Goal: Information Seeking & Learning: Learn about a topic

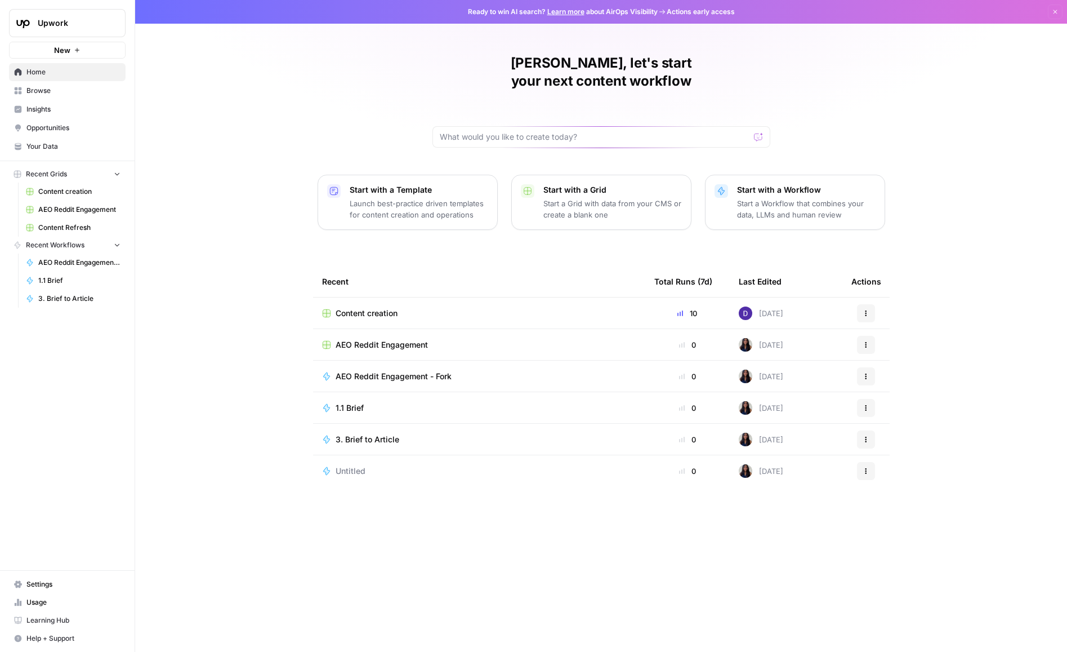
click at [51, 108] on span "Insights" at bounding box center [73, 109] width 94 height 10
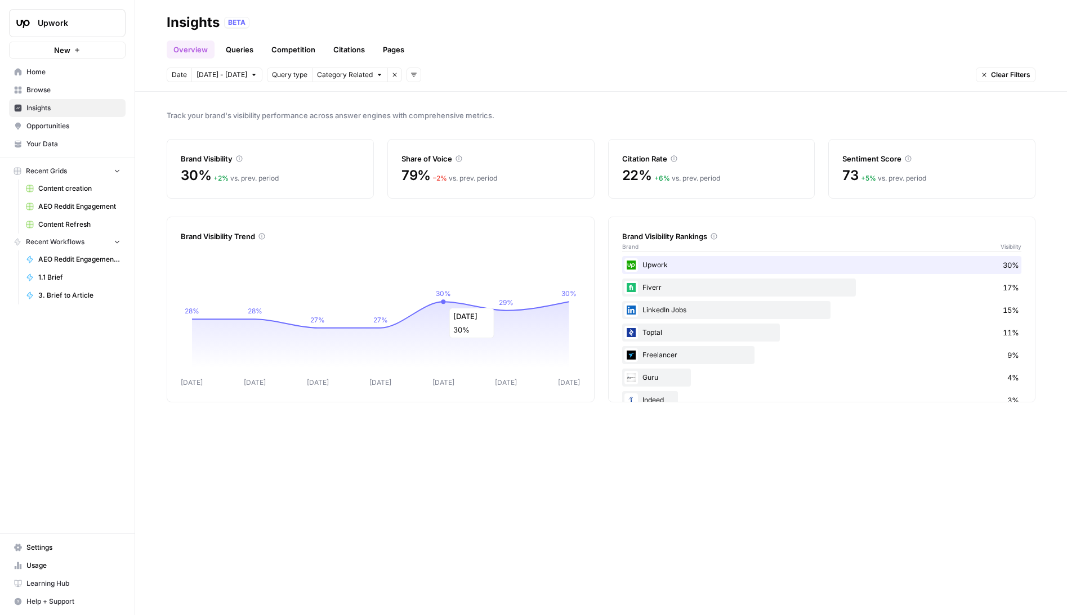
click at [459, 295] on icon "[DATE] Oct [DATE] Oct [DATE] Oct [DATE] 28% 28% 27% 27% 30% 29% 30%" at bounding box center [381, 316] width 400 height 144
click at [426, 150] on div "Share of Voice" at bounding box center [490, 152] width 179 height 25
click at [203, 171] on span "30%" at bounding box center [196, 176] width 30 height 18
click at [238, 159] on div "Brand Visibility" at bounding box center [270, 158] width 179 height 11
click at [241, 158] on icon at bounding box center [239, 158] width 7 height 7
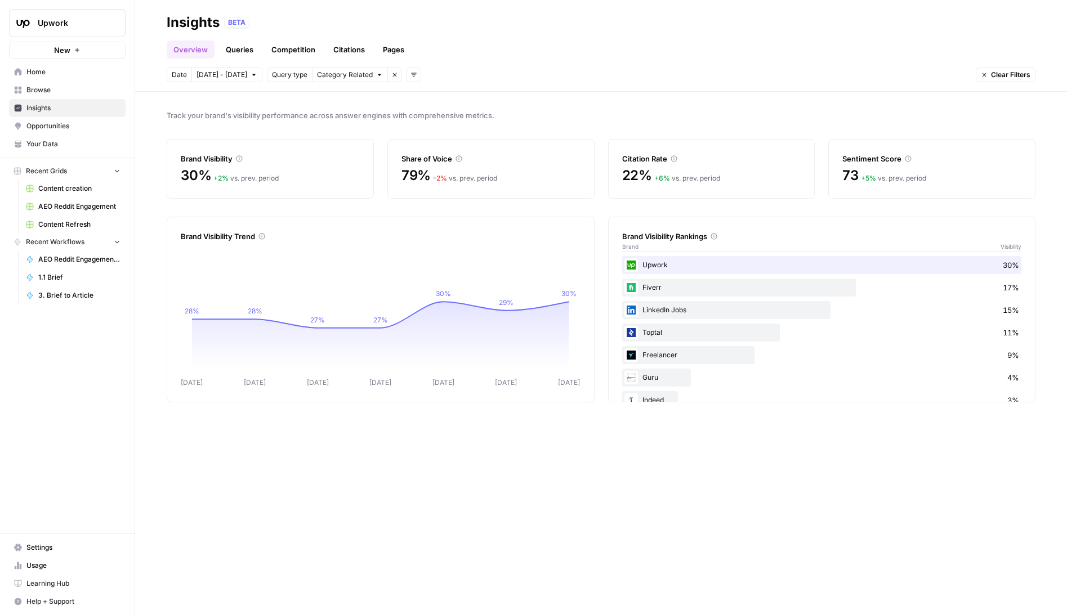
click at [244, 52] on link "Queries" at bounding box center [239, 50] width 41 height 18
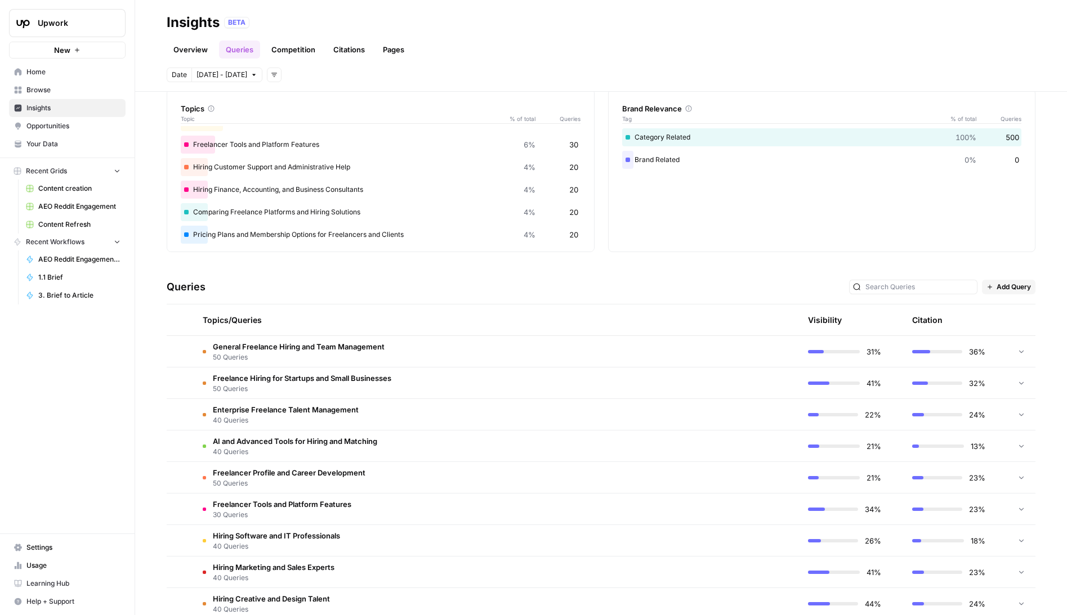
scroll to position [48, 0]
click at [262, 351] on span "General Freelance Hiring and Team Management" at bounding box center [299, 348] width 172 height 11
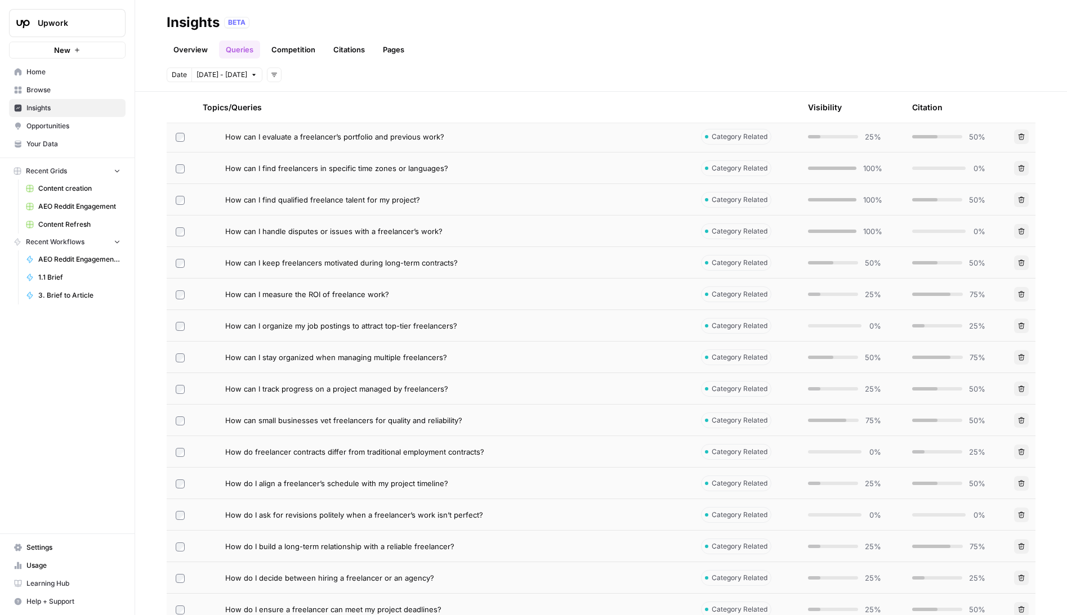
scroll to position [0, 0]
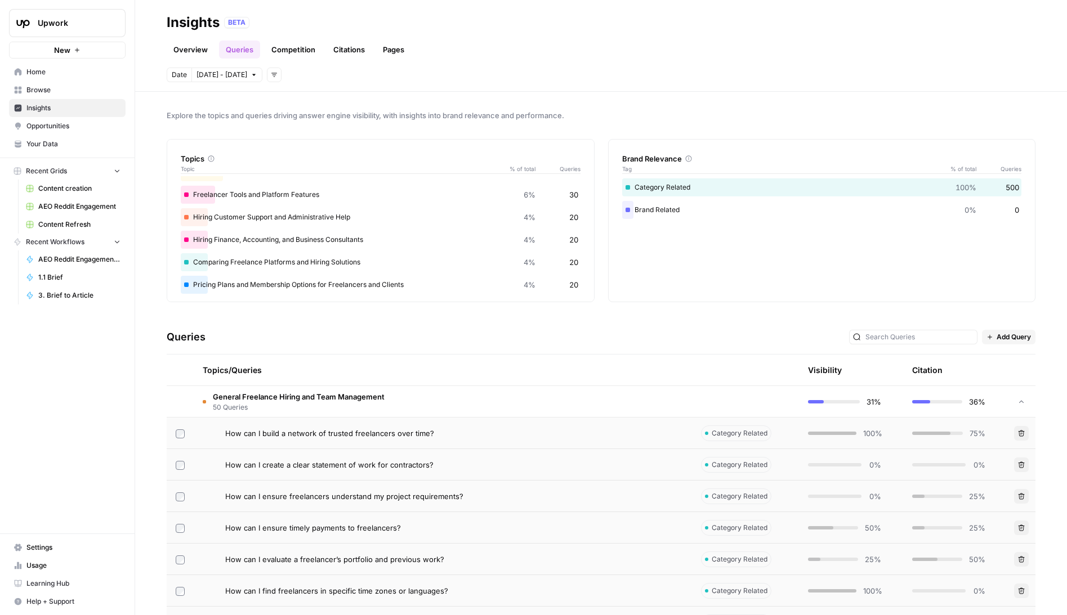
click at [345, 431] on span "How can I build a network of trusted freelancers over time?" at bounding box center [329, 433] width 209 height 11
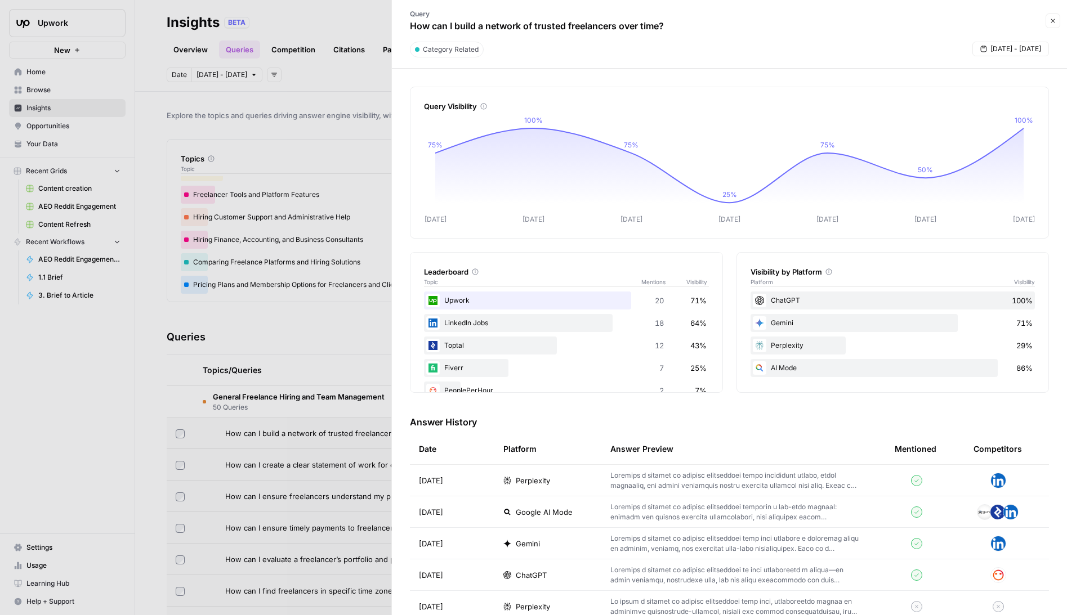
scroll to position [425, 0]
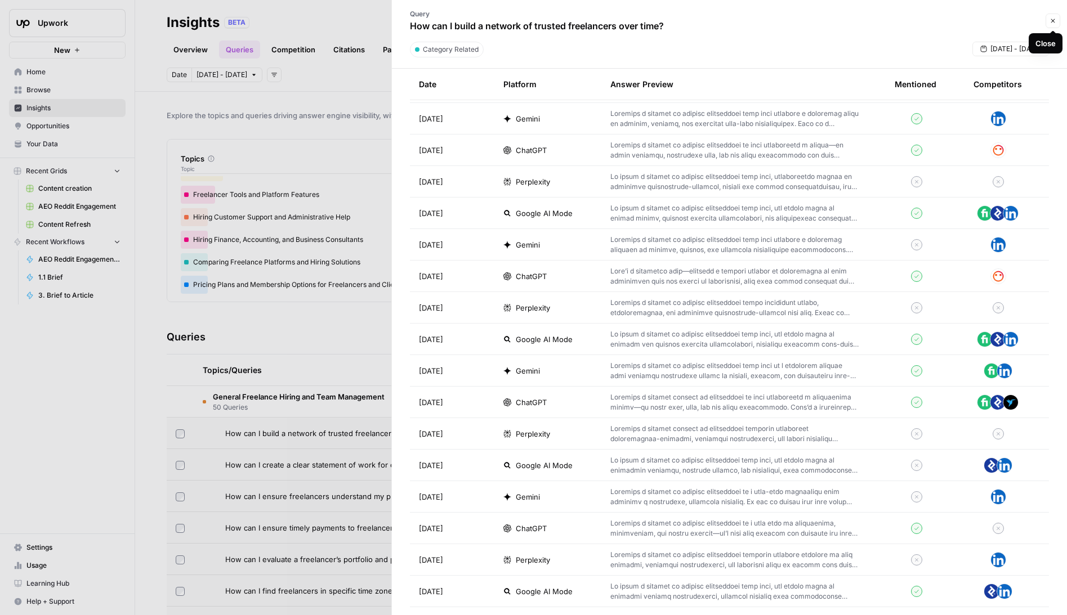
click at [1054, 19] on icon "button" at bounding box center [1053, 21] width 4 height 4
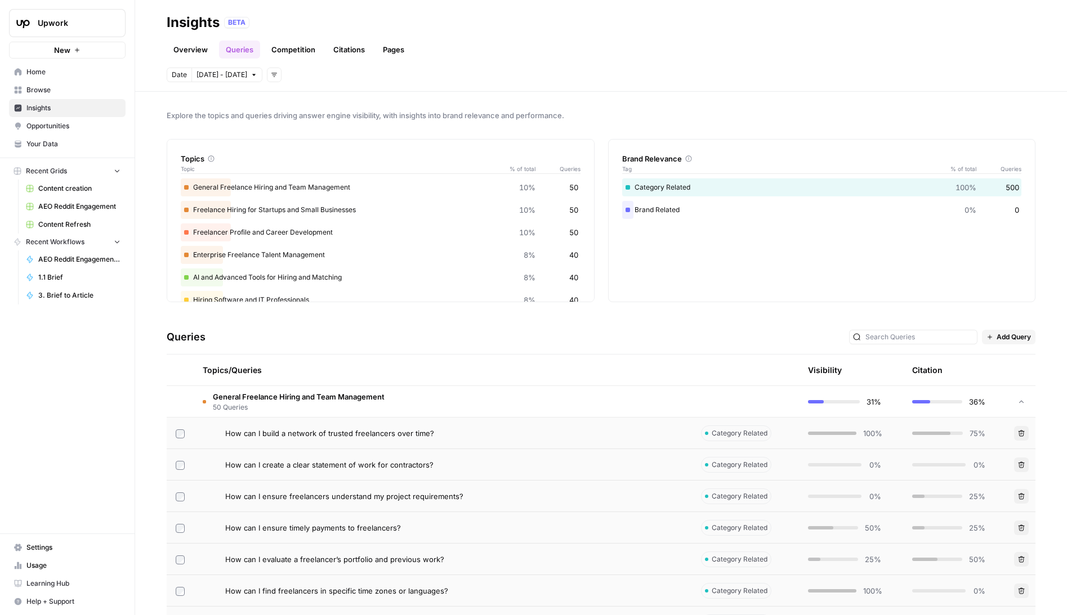
click at [302, 47] on link "Competition" at bounding box center [293, 50] width 57 height 18
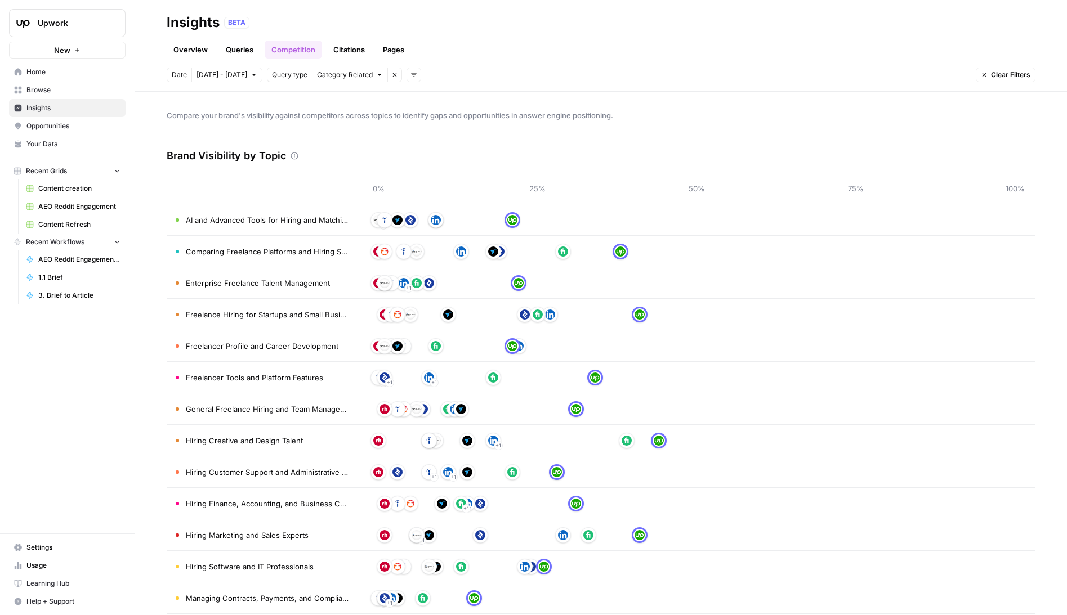
drag, startPoint x: 182, startPoint y: 154, endPoint x: 261, endPoint y: 159, distance: 79.6
click at [261, 159] on h3 "Brand Visibility by Topic" at bounding box center [226, 156] width 119 height 16
click at [347, 50] on link "Citations" at bounding box center [349, 50] width 45 height 18
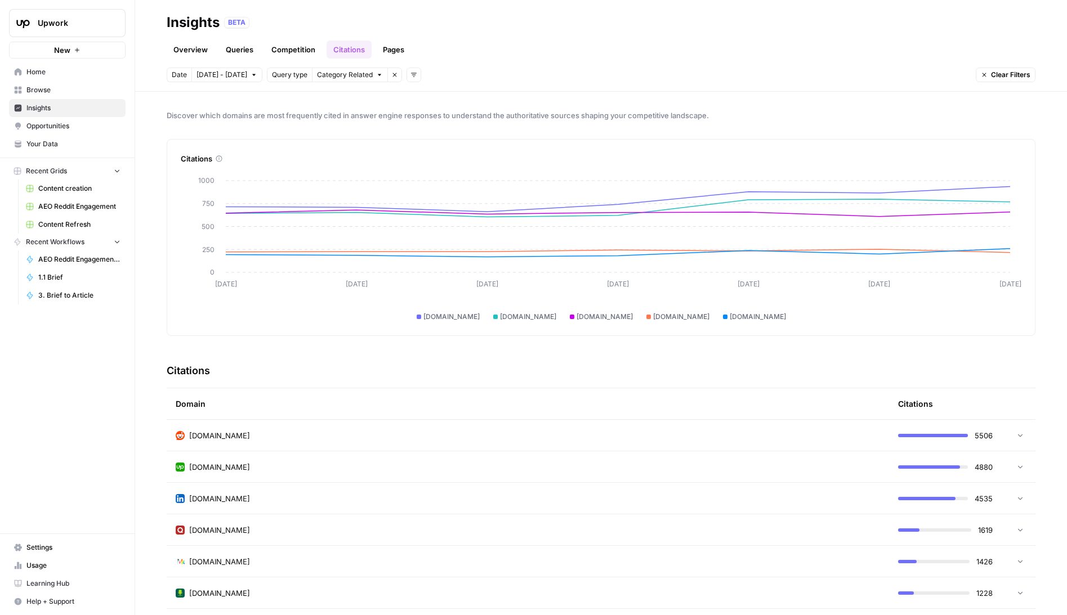
click at [400, 50] on link "Pages" at bounding box center [393, 50] width 35 height 18
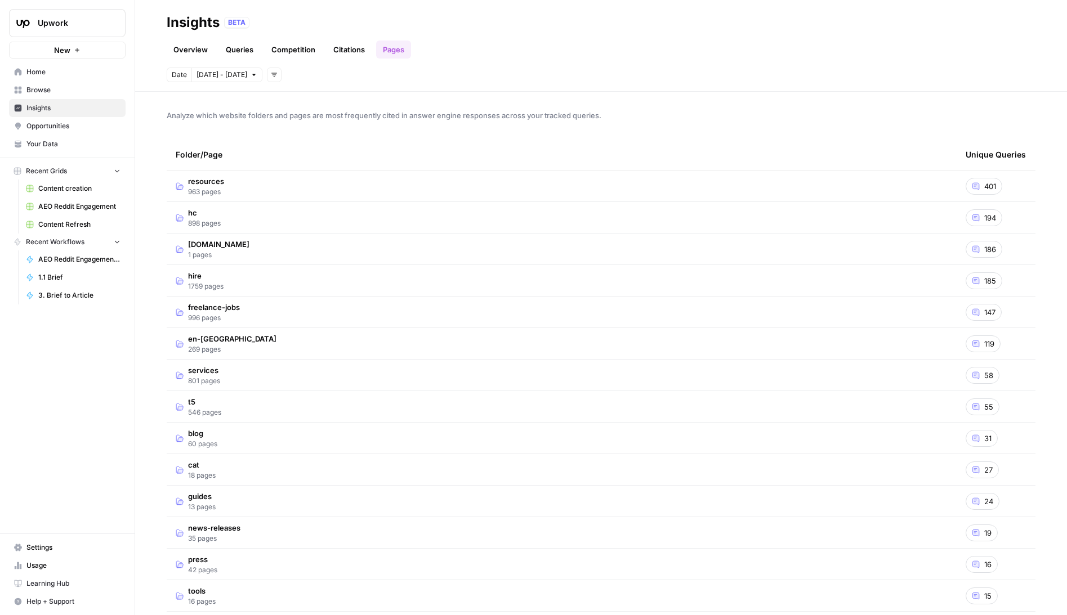
scroll to position [1, 0]
drag, startPoint x: 210, startPoint y: 115, endPoint x: 435, endPoint y: 117, distance: 224.7
click at [435, 117] on span "Analyze which website folders and pages are most frequently cited in answer eng…" at bounding box center [601, 114] width 869 height 11
drag, startPoint x: 460, startPoint y: 116, endPoint x: 338, endPoint y: 113, distance: 121.7
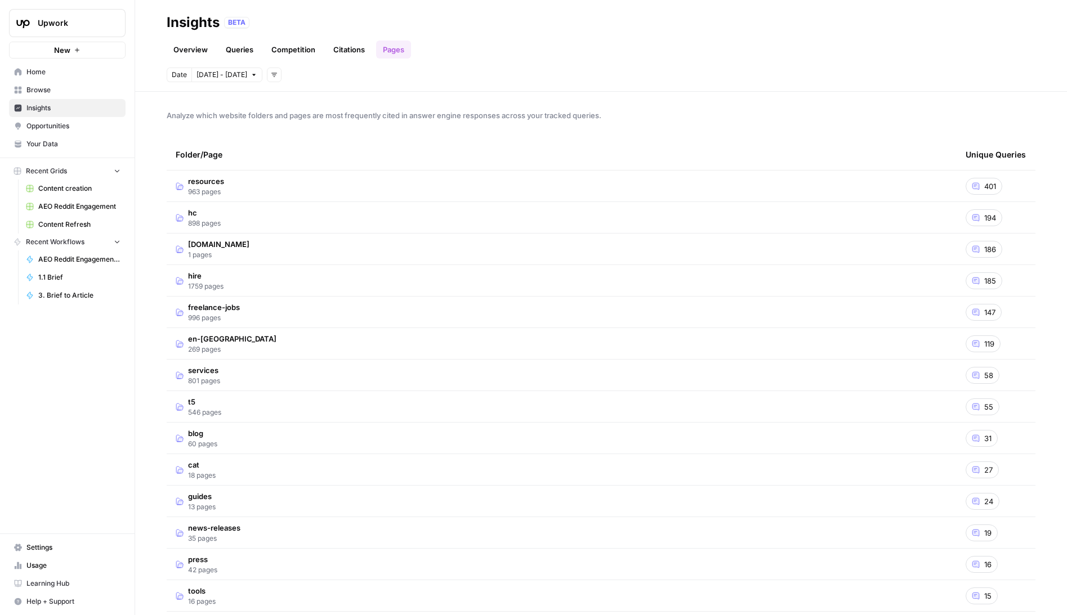
click at [338, 113] on span "Analyze which website folders and pages are most frequently cited in answer eng…" at bounding box center [601, 115] width 869 height 11
click at [319, 154] on div "Folder/Page" at bounding box center [562, 154] width 772 height 31
click at [217, 184] on span "resources" at bounding box center [206, 181] width 36 height 11
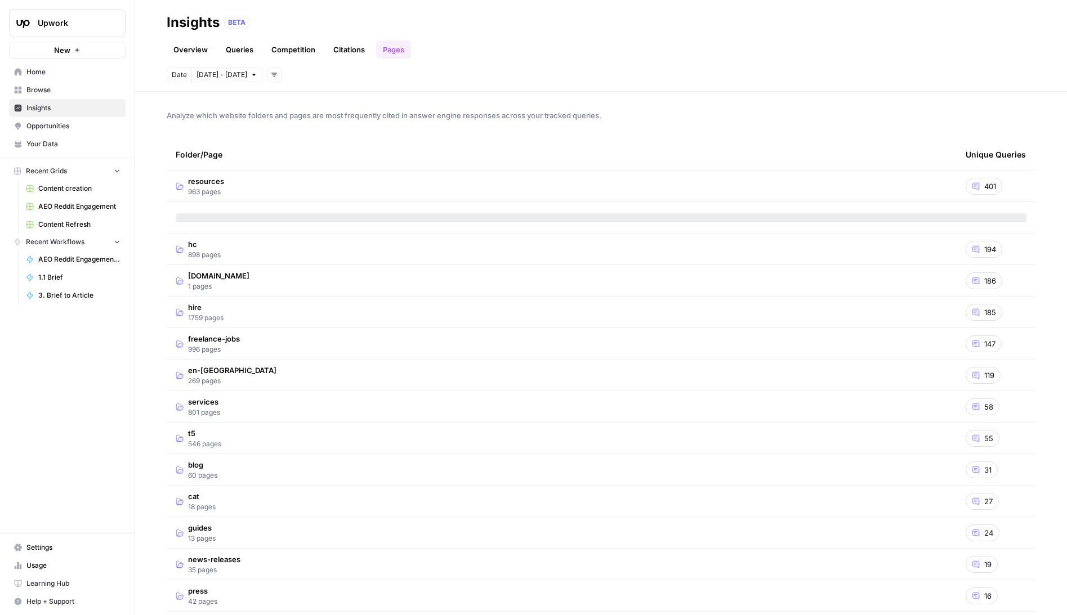
click at [215, 176] on span "resources" at bounding box center [206, 181] width 36 height 11
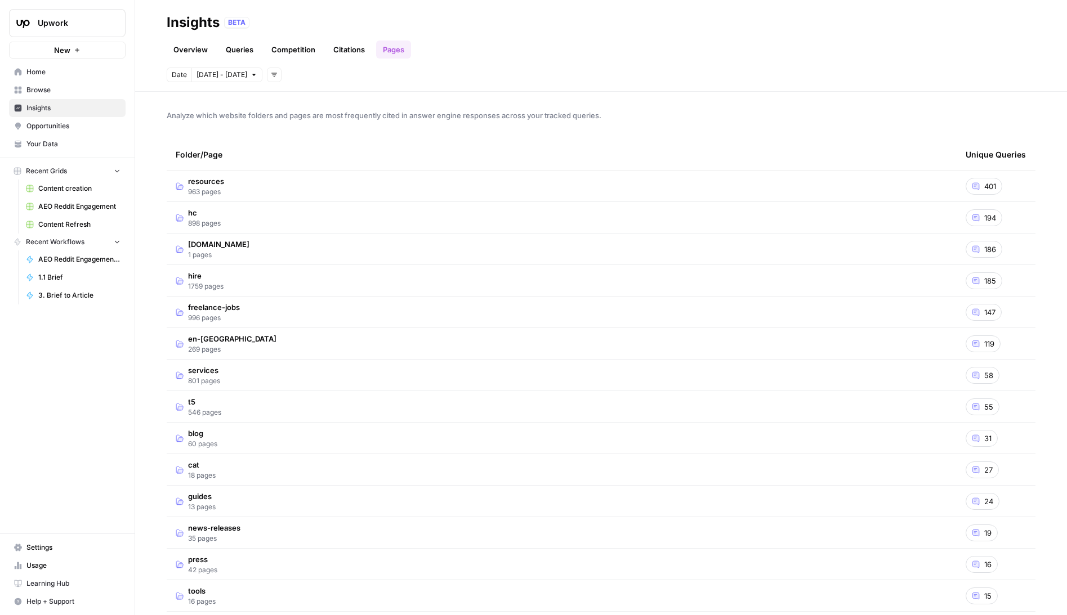
click at [213, 177] on span "resources" at bounding box center [206, 181] width 36 height 11
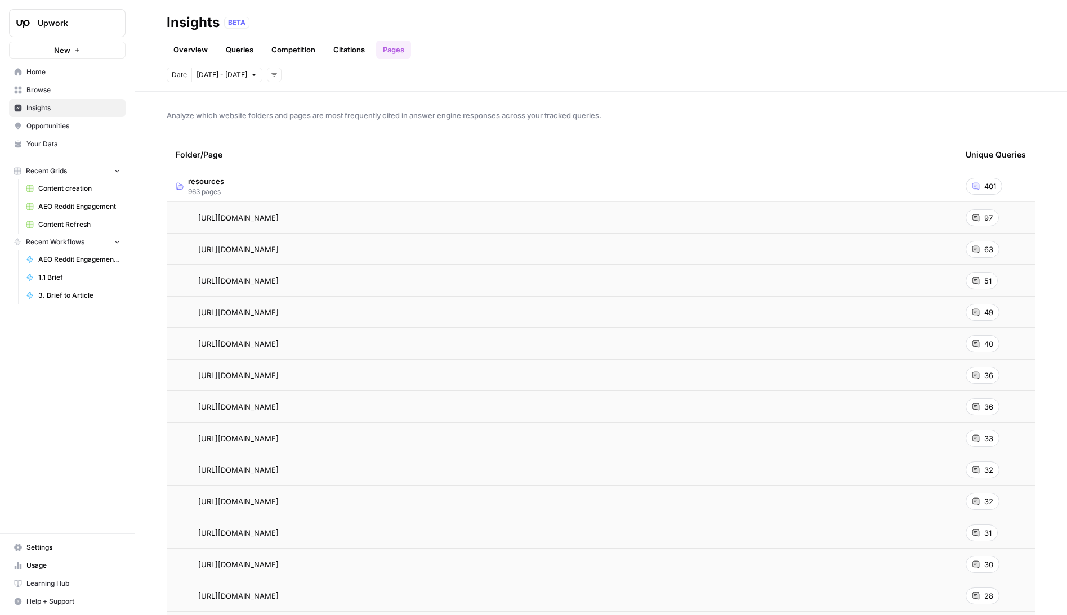
click at [188, 189] on span "963 pages" at bounding box center [206, 192] width 36 height 10
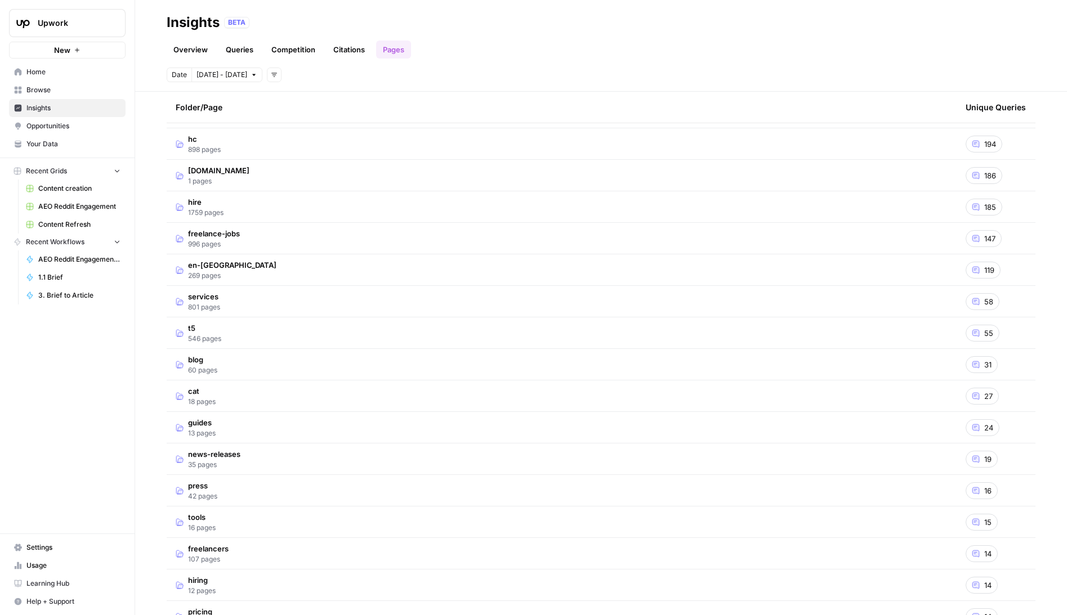
scroll to position [76, 0]
click at [213, 193] on td "hire 1759 pages" at bounding box center [562, 204] width 790 height 31
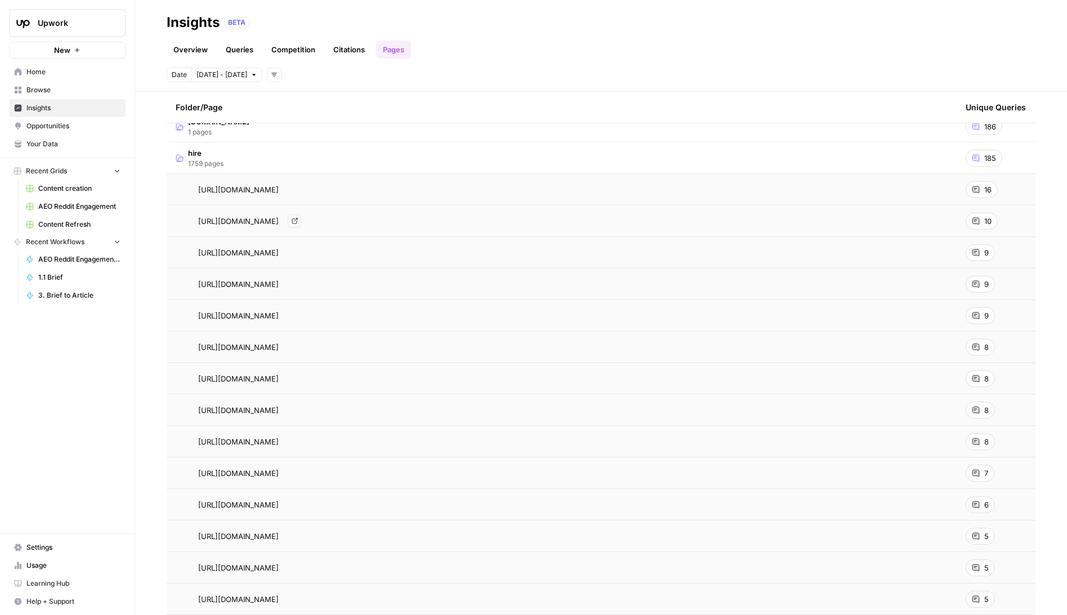
scroll to position [124, 0]
click at [279, 182] on span "[URL][DOMAIN_NAME]" at bounding box center [238, 187] width 81 height 11
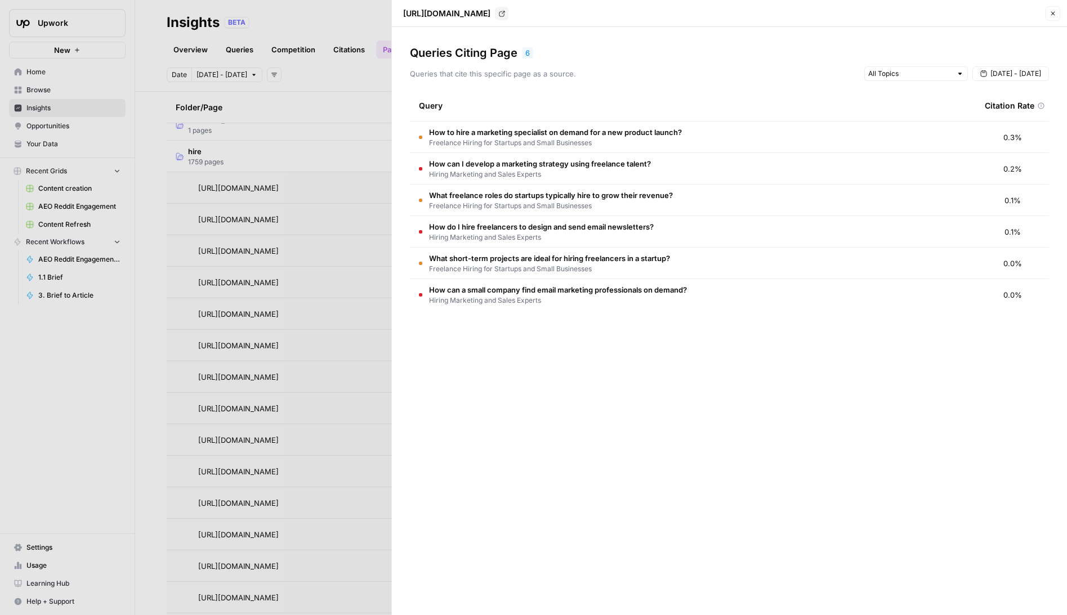
click at [679, 295] on span "How can a small company find email marketing professionals on demand?" at bounding box center [558, 289] width 258 height 11
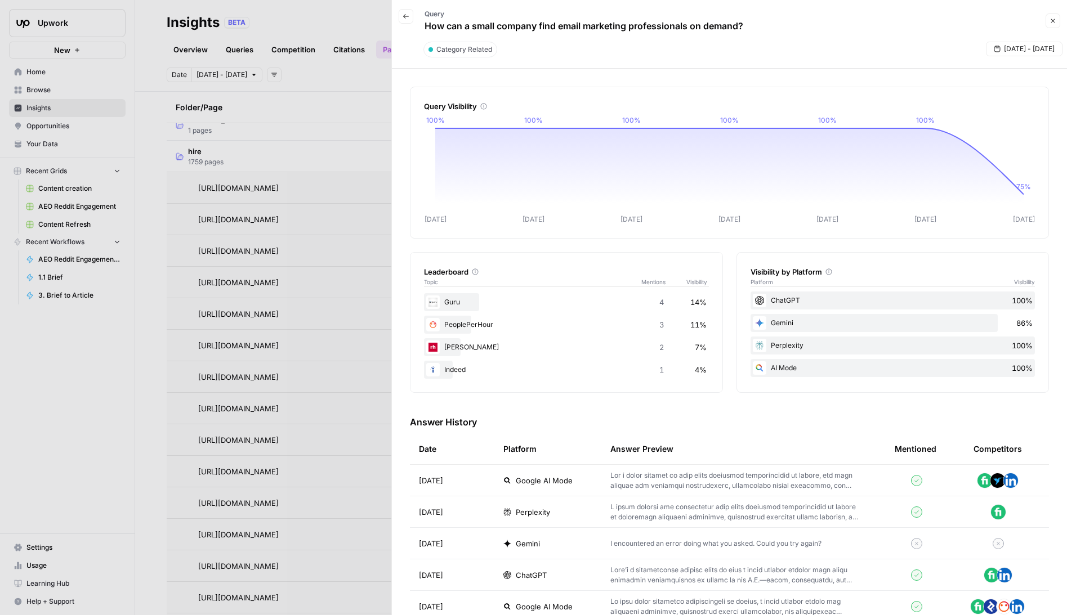
click at [1051, 23] on icon "button" at bounding box center [1053, 20] width 7 height 7
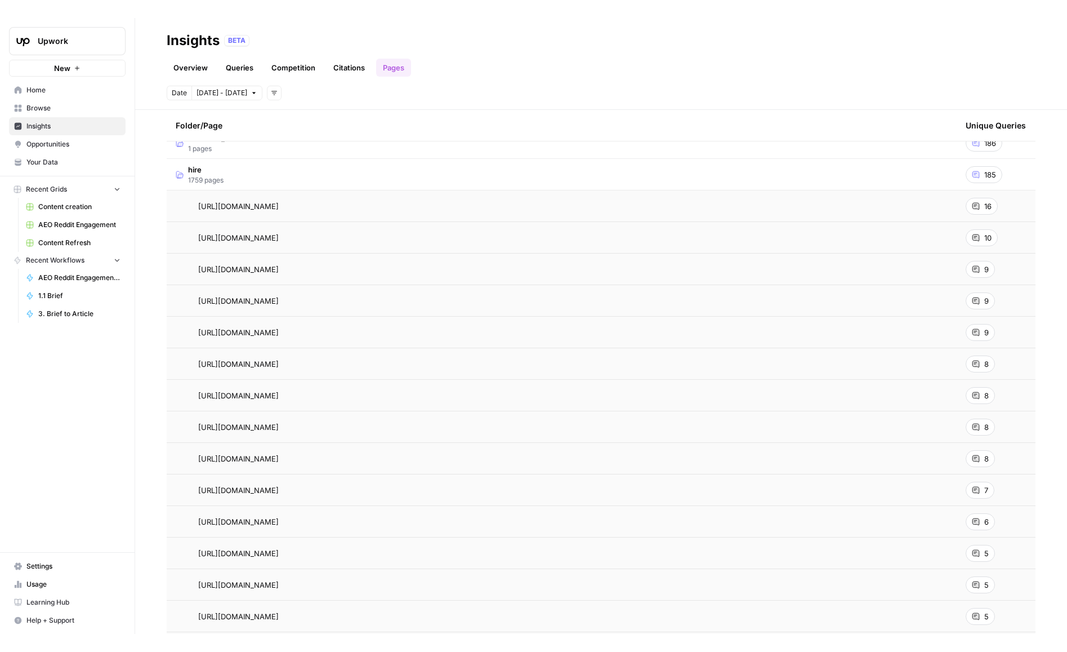
scroll to position [124, 0]
